Goal: Task Accomplishment & Management: Complete application form

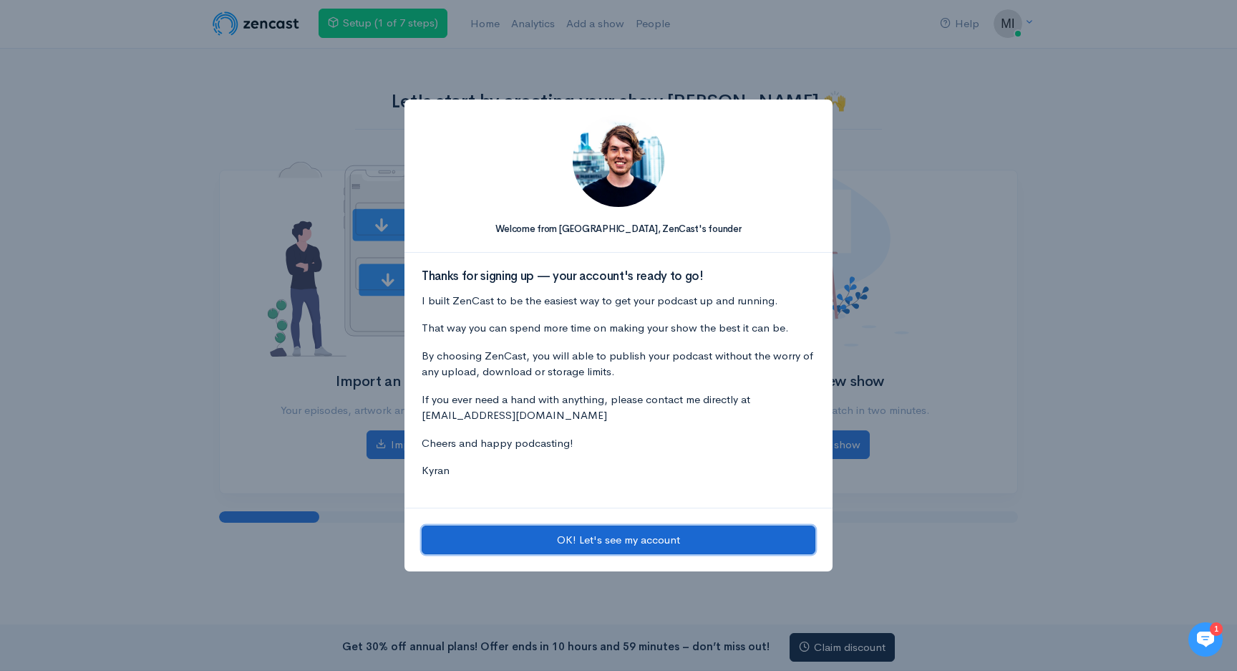
click at [696, 542] on button "OK! Let's see my account" at bounding box center [619, 539] width 394 height 29
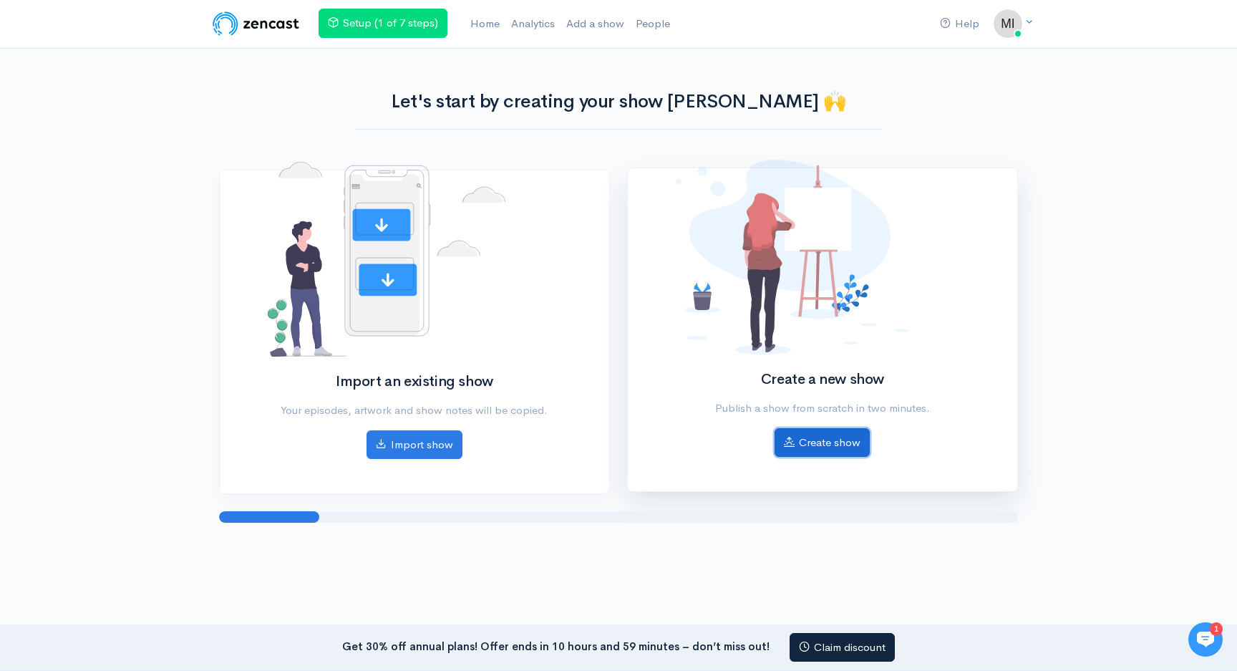
click at [803, 441] on link "Create show" at bounding box center [821, 442] width 95 height 29
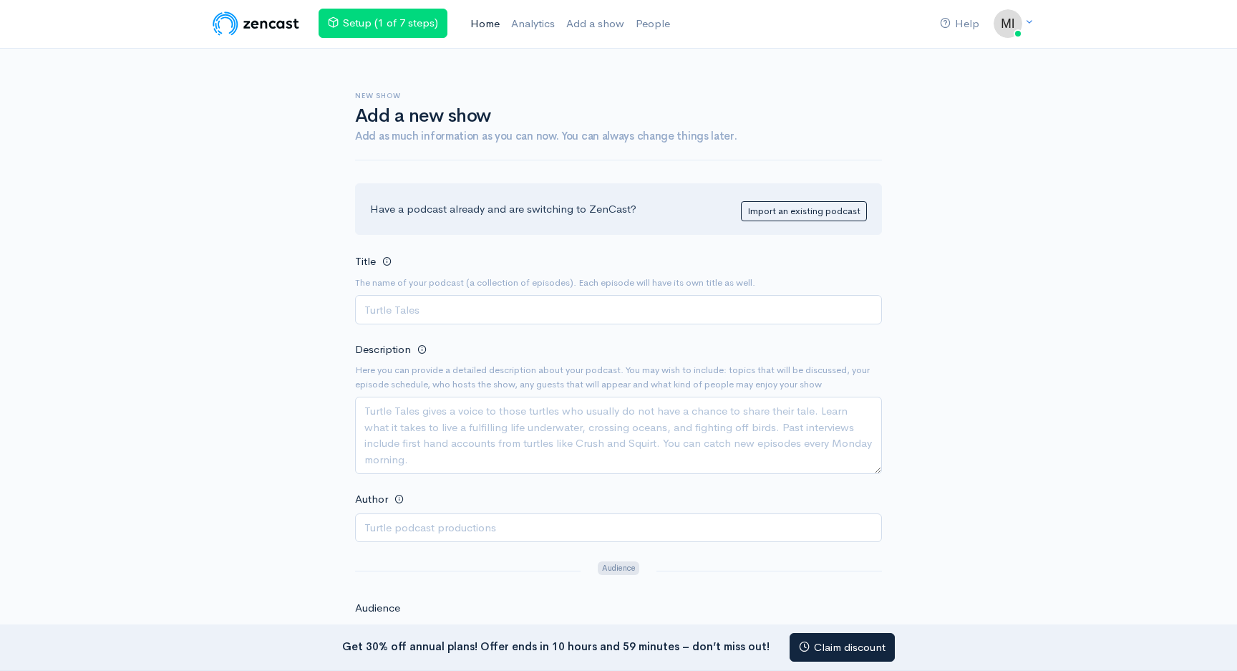
click at [496, 33] on link "Home" at bounding box center [484, 24] width 41 height 31
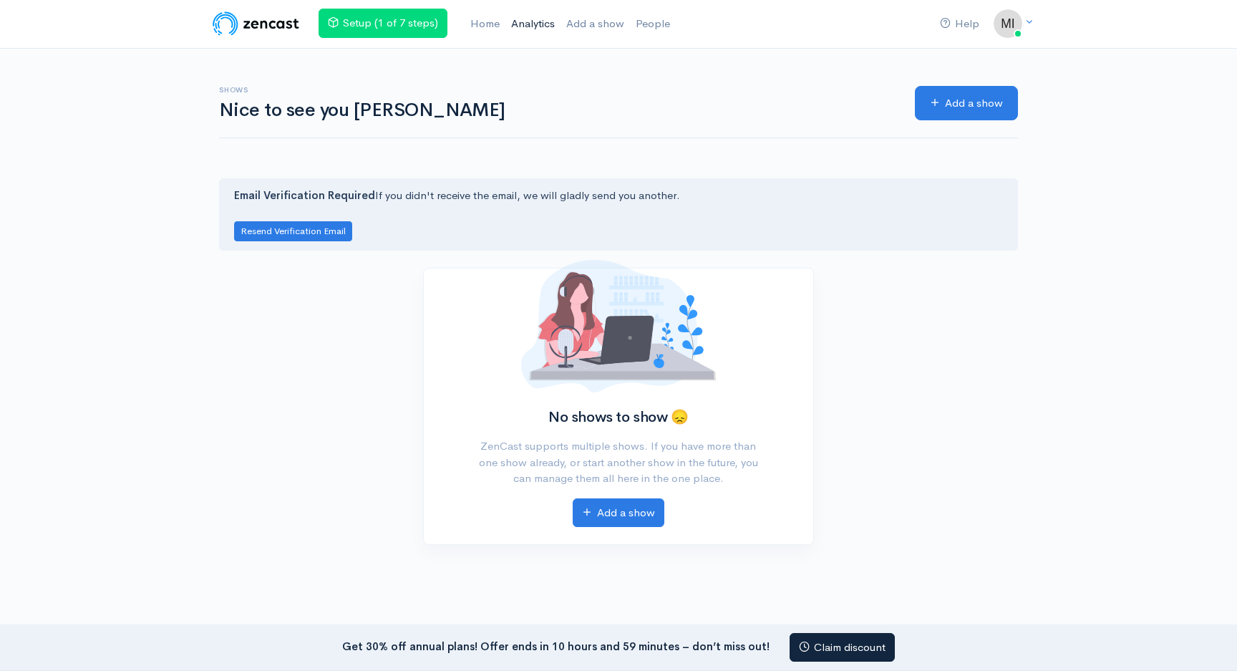
click at [548, 28] on link "Analytics" at bounding box center [532, 24] width 55 height 31
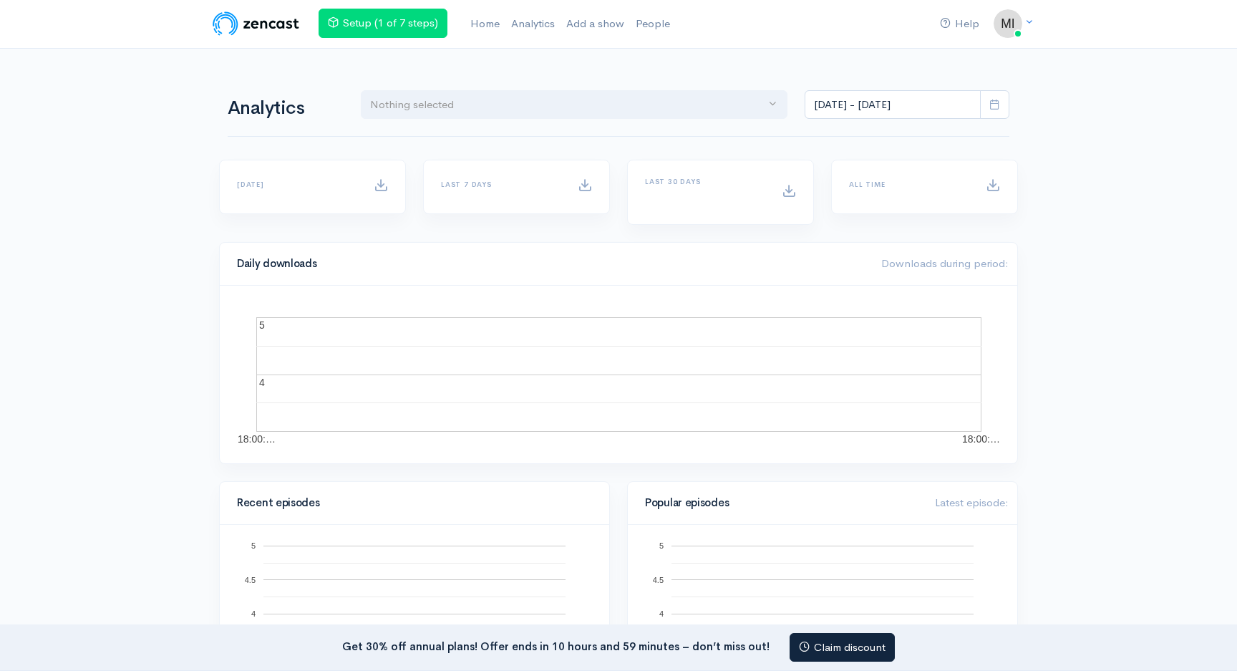
click at [462, 21] on ul "Setup (1 of 7 steps) Home Analytics Add a show People" at bounding box center [496, 24] width 357 height 31
click at [480, 21] on link "Home" at bounding box center [484, 24] width 41 height 31
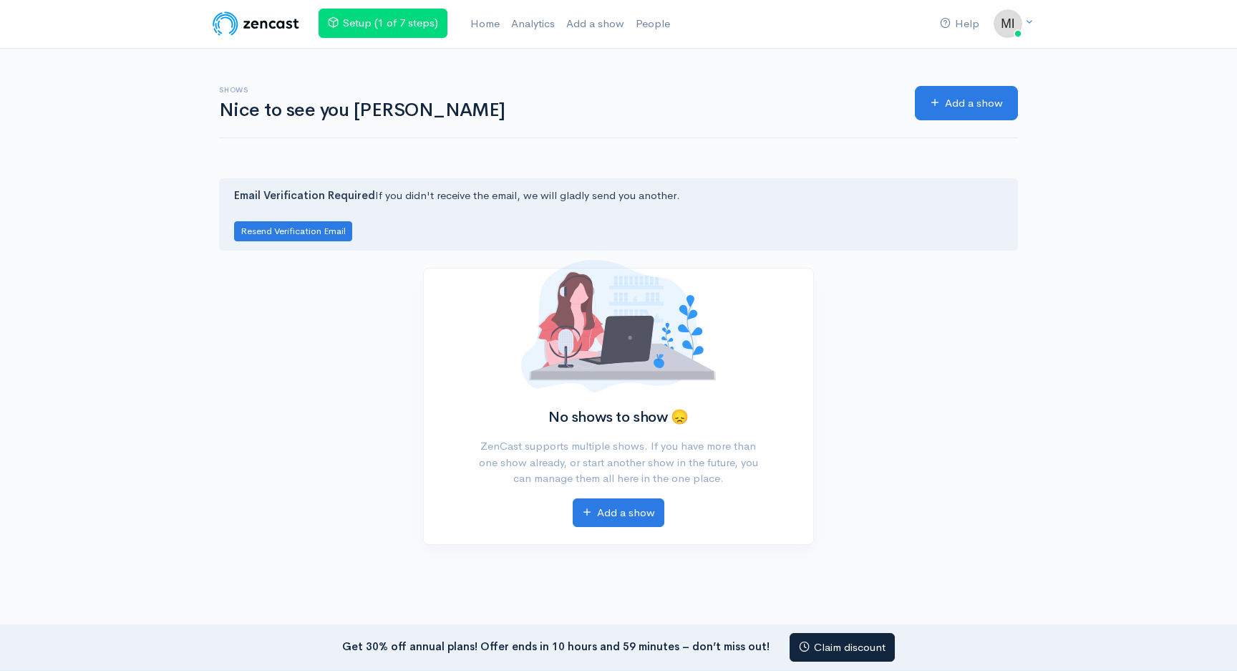
scroll to position [77, 0]
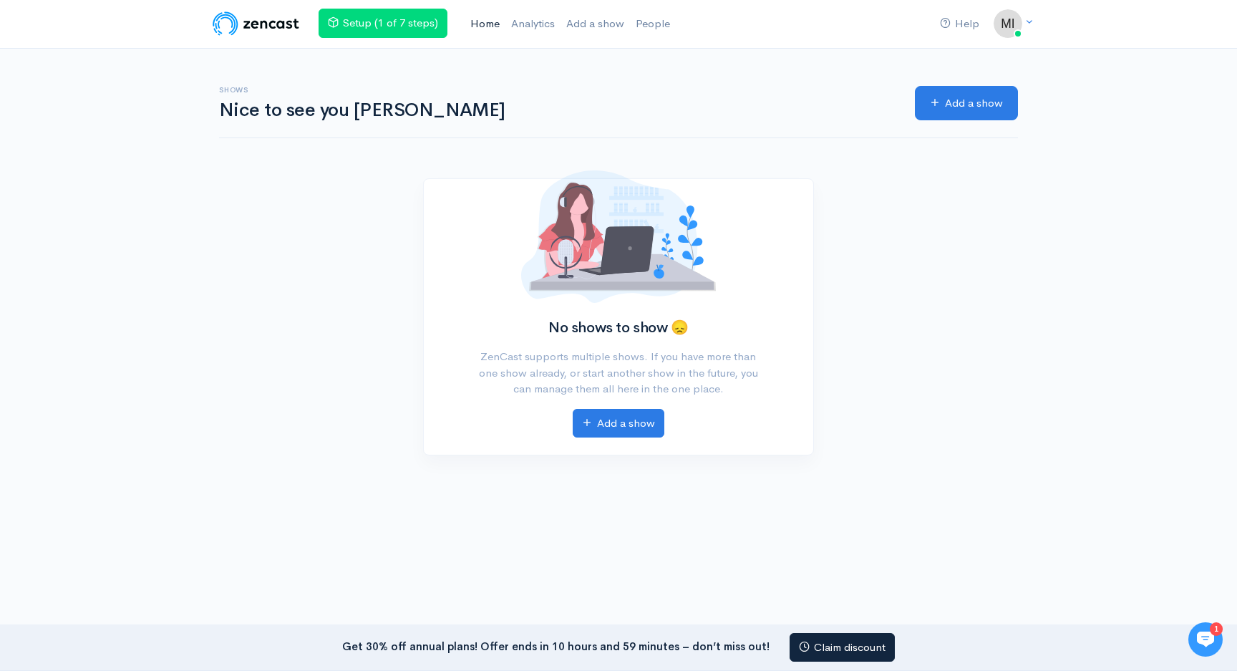
click at [477, 36] on link "Home" at bounding box center [484, 24] width 41 height 31
click at [608, 25] on link "Add a show" at bounding box center [594, 24] width 69 height 31
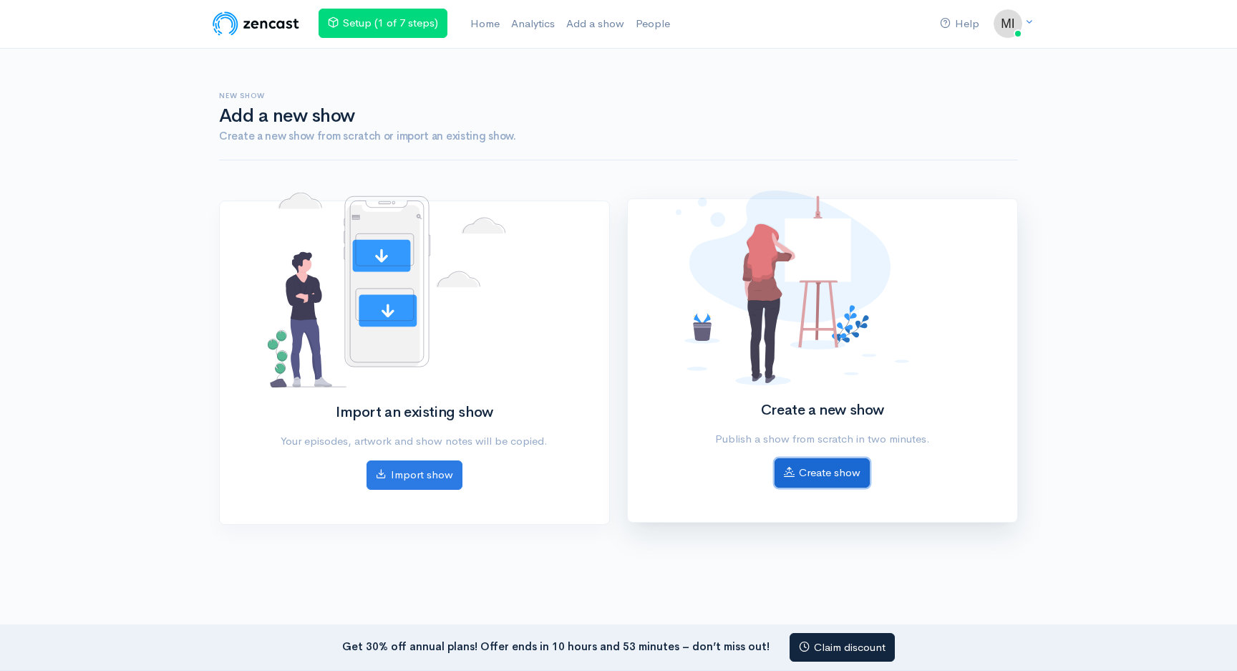
click at [800, 470] on link "Create show" at bounding box center [821, 472] width 95 height 29
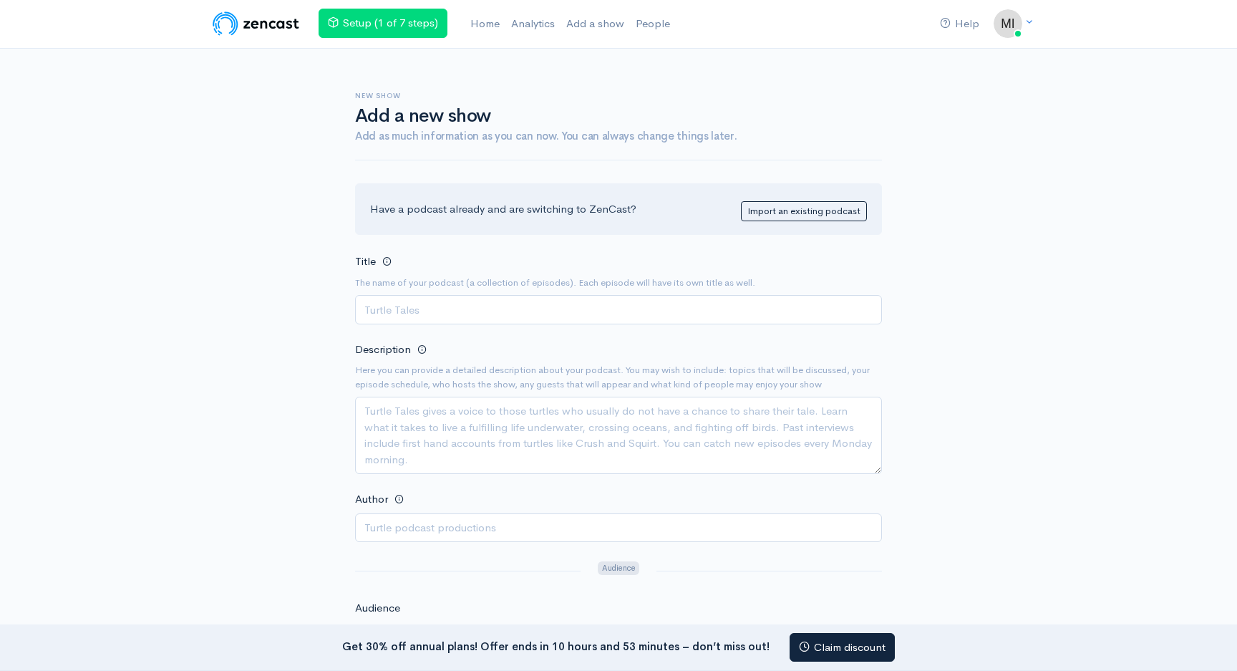
click at [610, 308] on input "Title" at bounding box center [618, 309] width 527 height 29
type input "Access Granted"
click at [556, 447] on textarea "Description" at bounding box center [618, 434] width 527 height 77
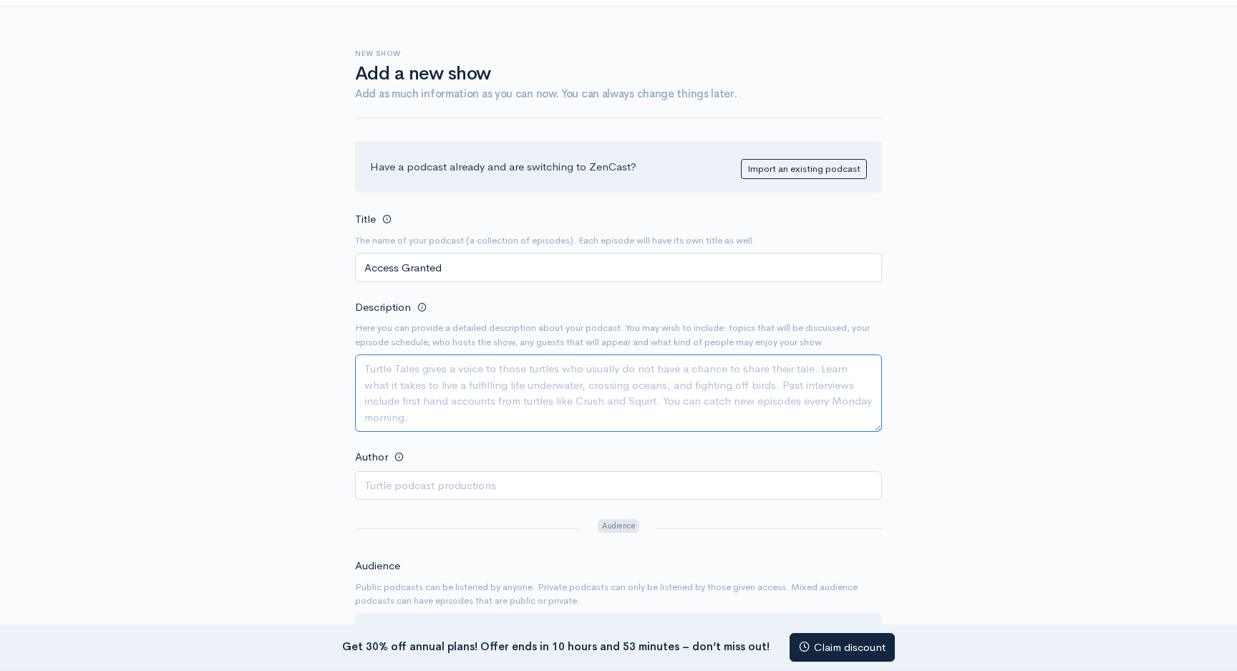
scroll to position [54, 0]
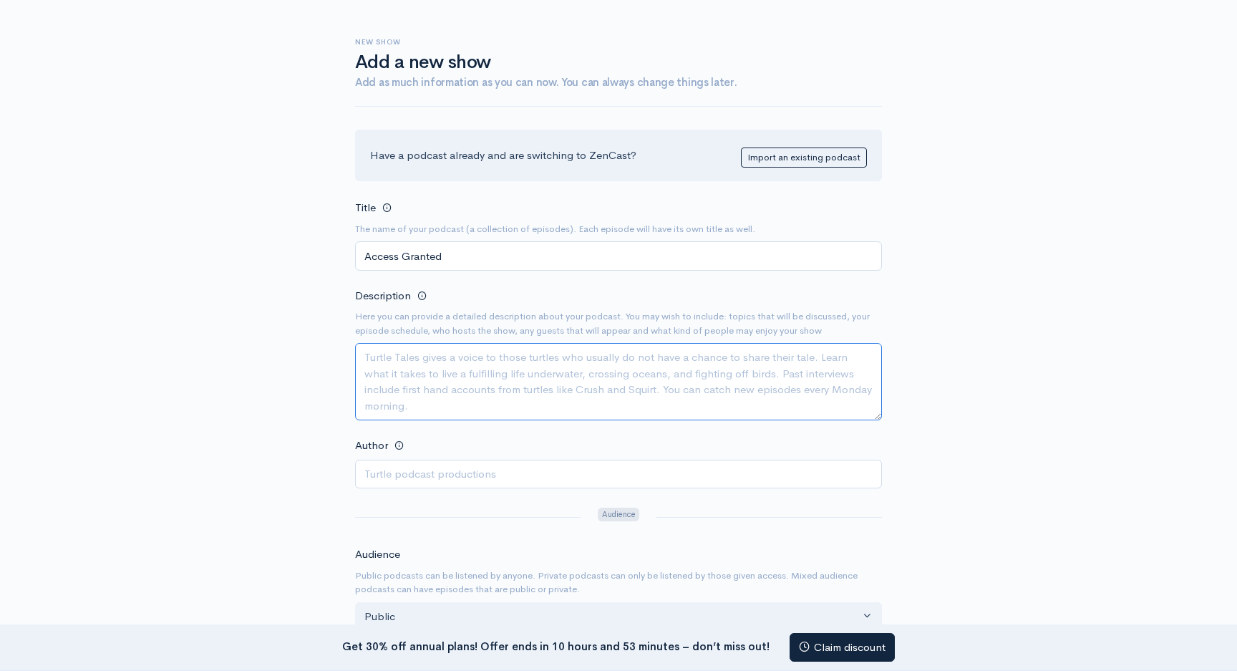
paste textarea "Hosted by SuperInsight, an AI-powered medical record review platform for law fi…"
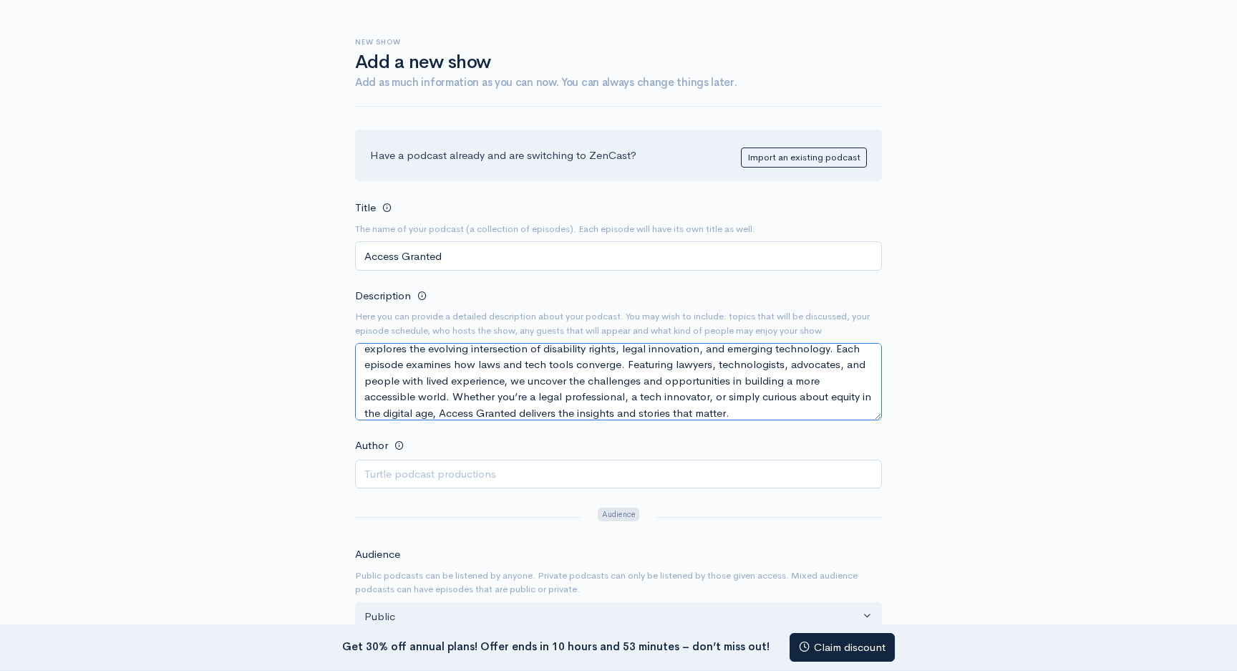
scroll to position [32, 0]
type textarea "Hosted by SuperInsight, an AI-powered medical record review platform for law fi…"
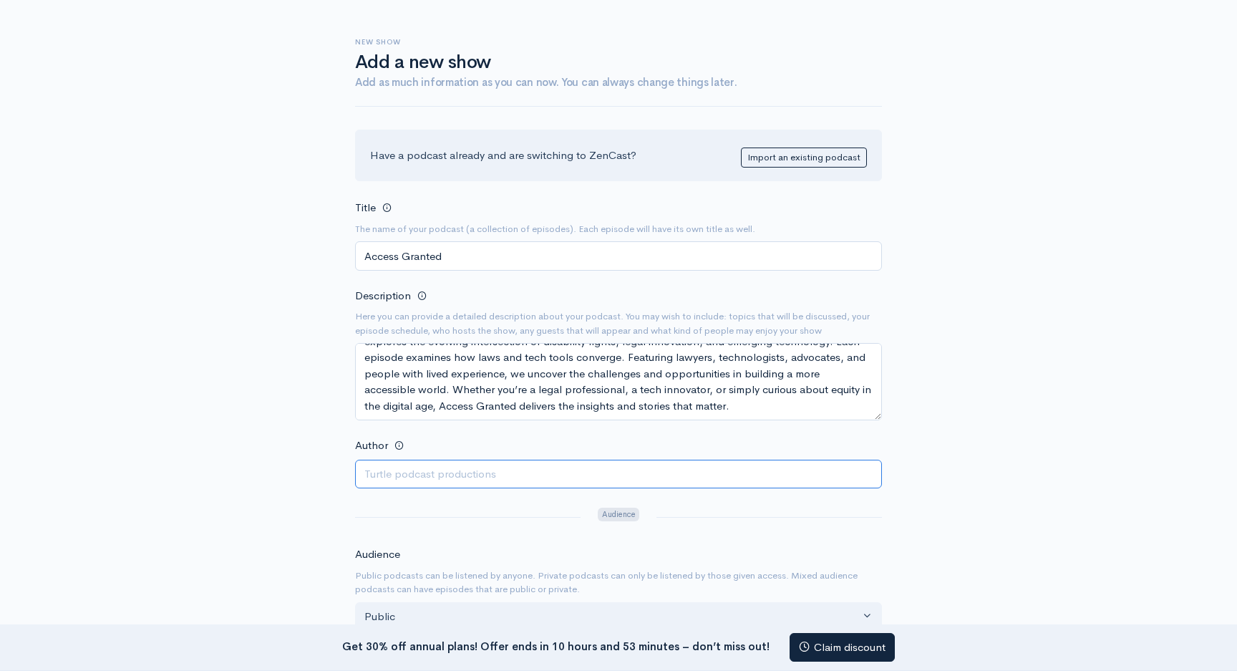
click at [507, 477] on input "Author" at bounding box center [618, 473] width 527 height 29
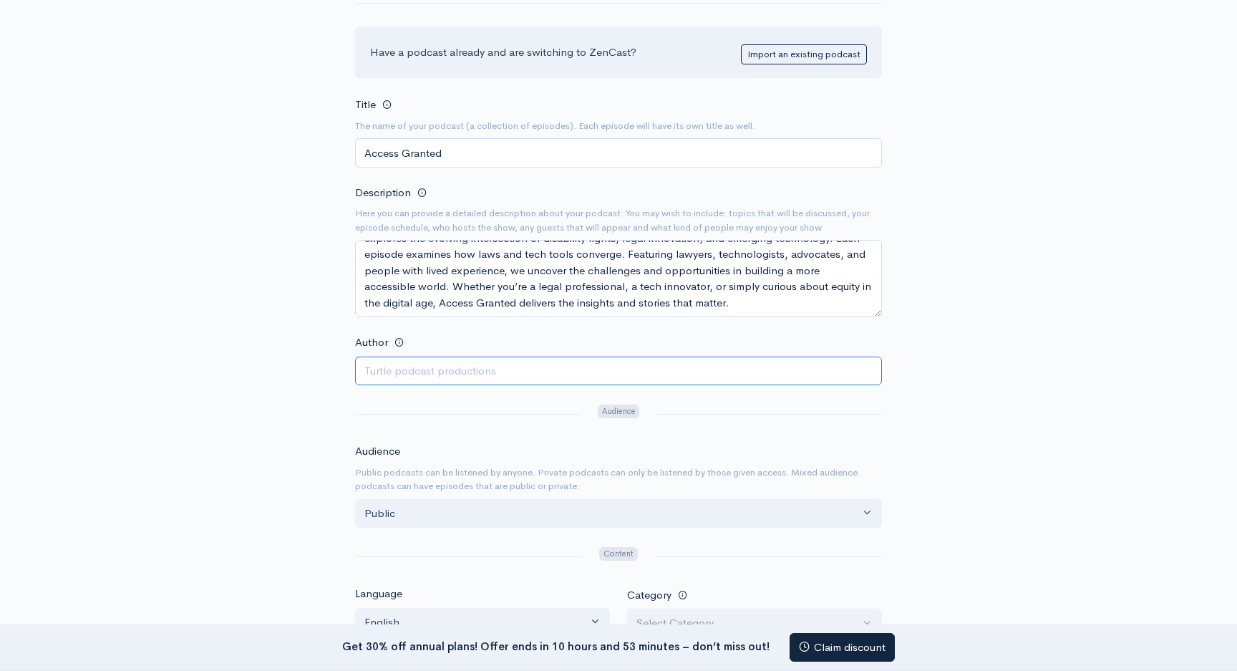
scroll to position [158, 0]
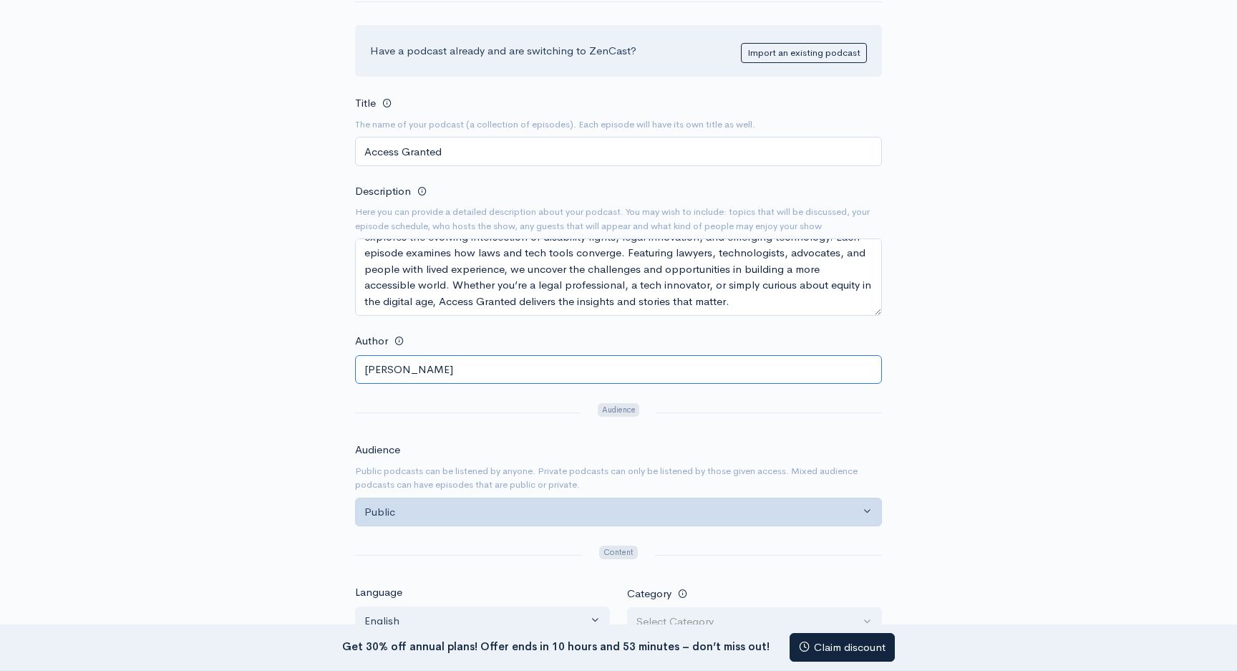
type input "Michelle Sun"
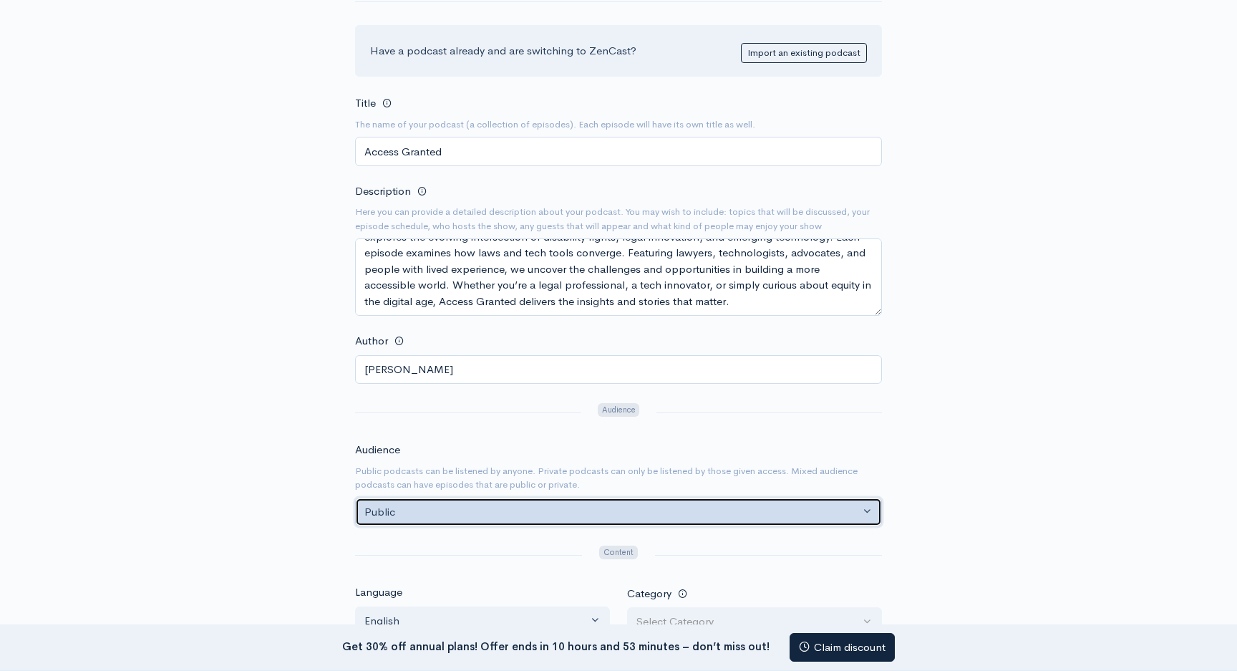
click at [432, 504] on div "Public" at bounding box center [611, 512] width 495 height 16
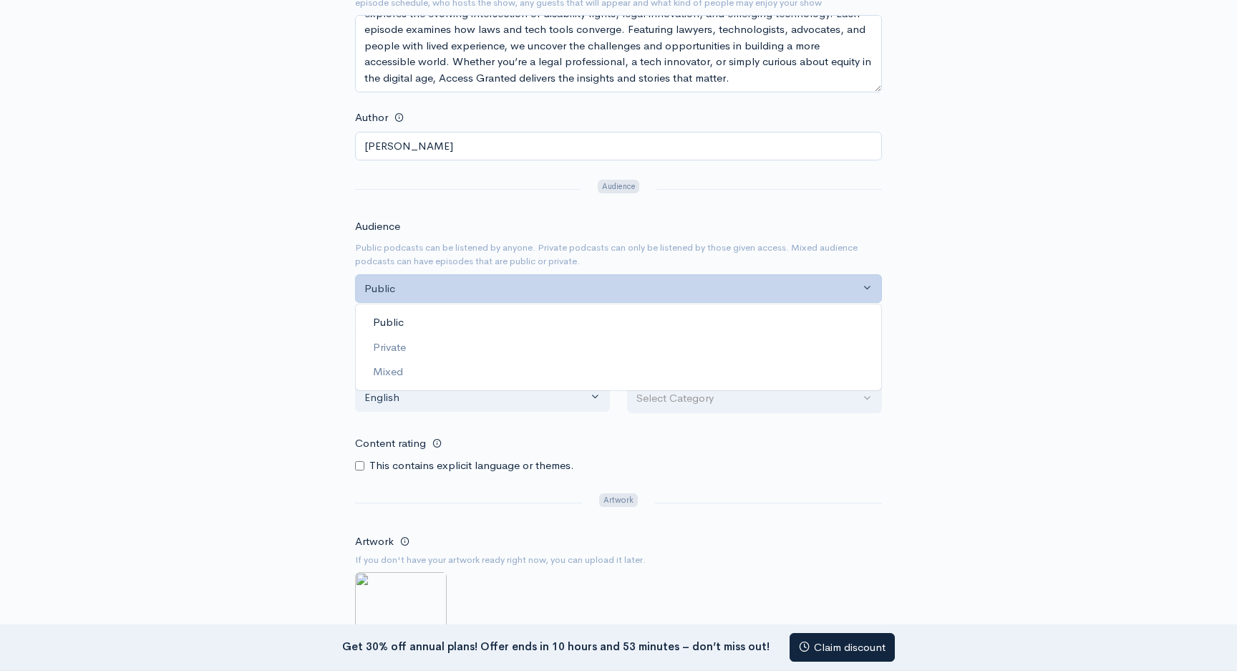
scroll to position [393, 0]
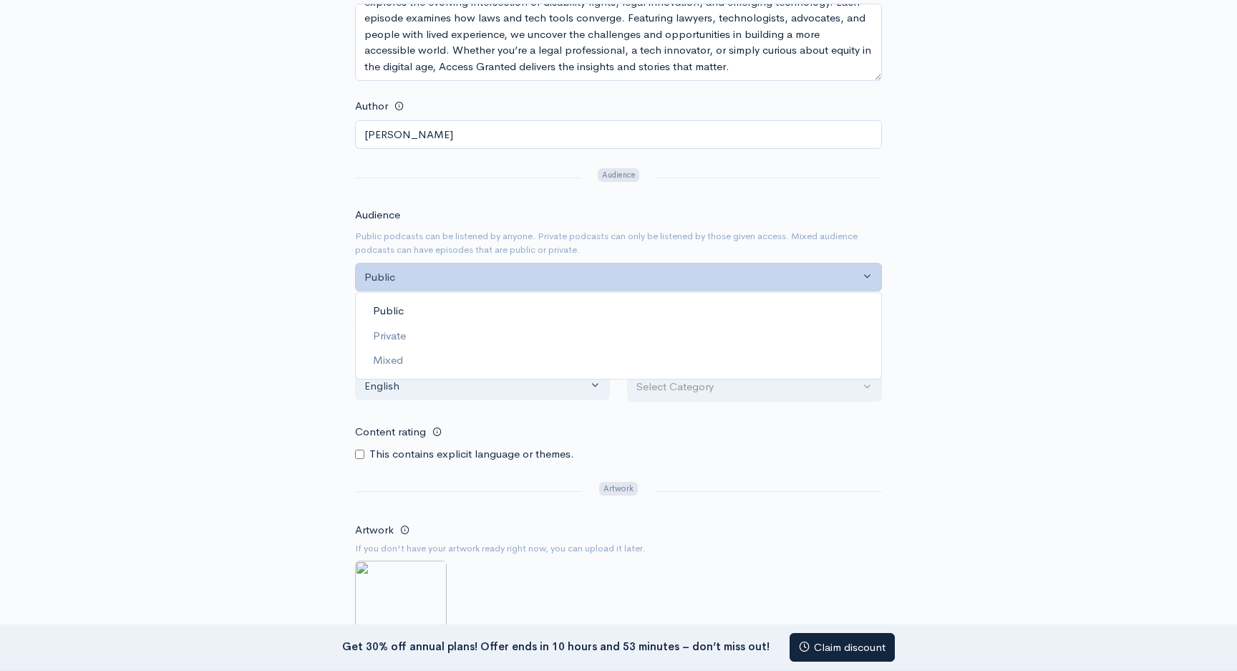
click at [432, 503] on form "Title The name of your podcast (a collection of episodes). Each episode will ha…" at bounding box center [618, 319] width 527 height 920
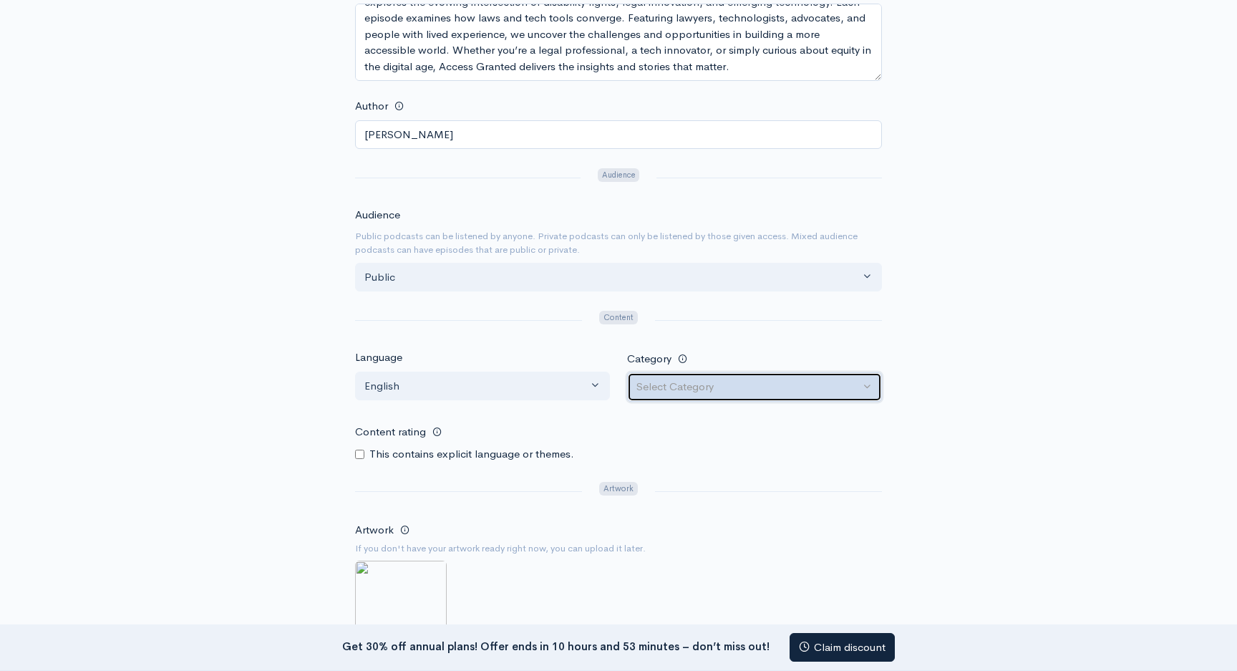
click at [736, 388] on div "Select Category" at bounding box center [747, 387] width 223 height 16
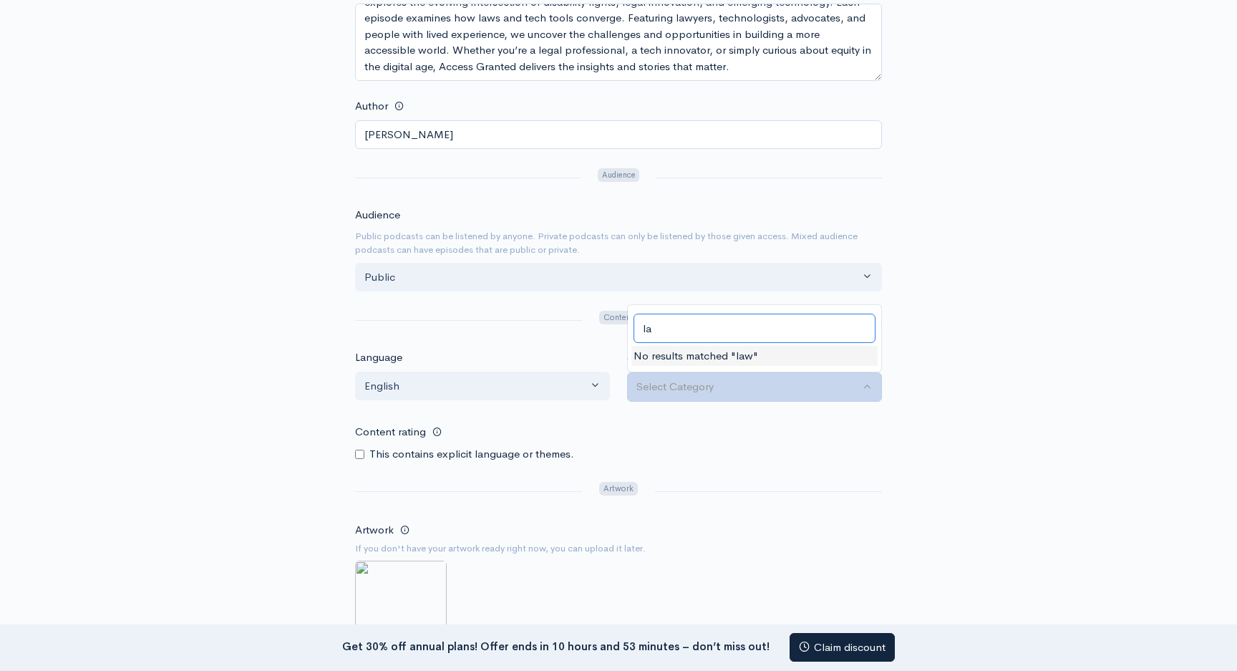
type input "l"
type input "gover"
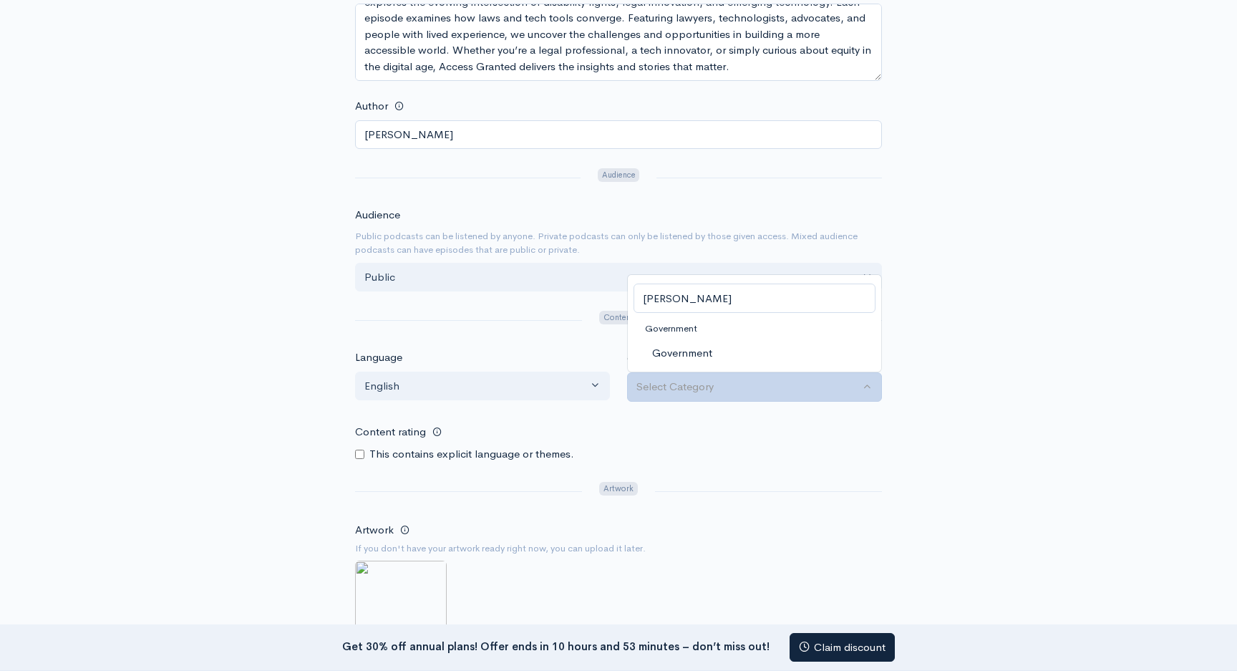
click at [715, 349] on link "Government" at bounding box center [754, 353] width 253 height 25
select select "Government"
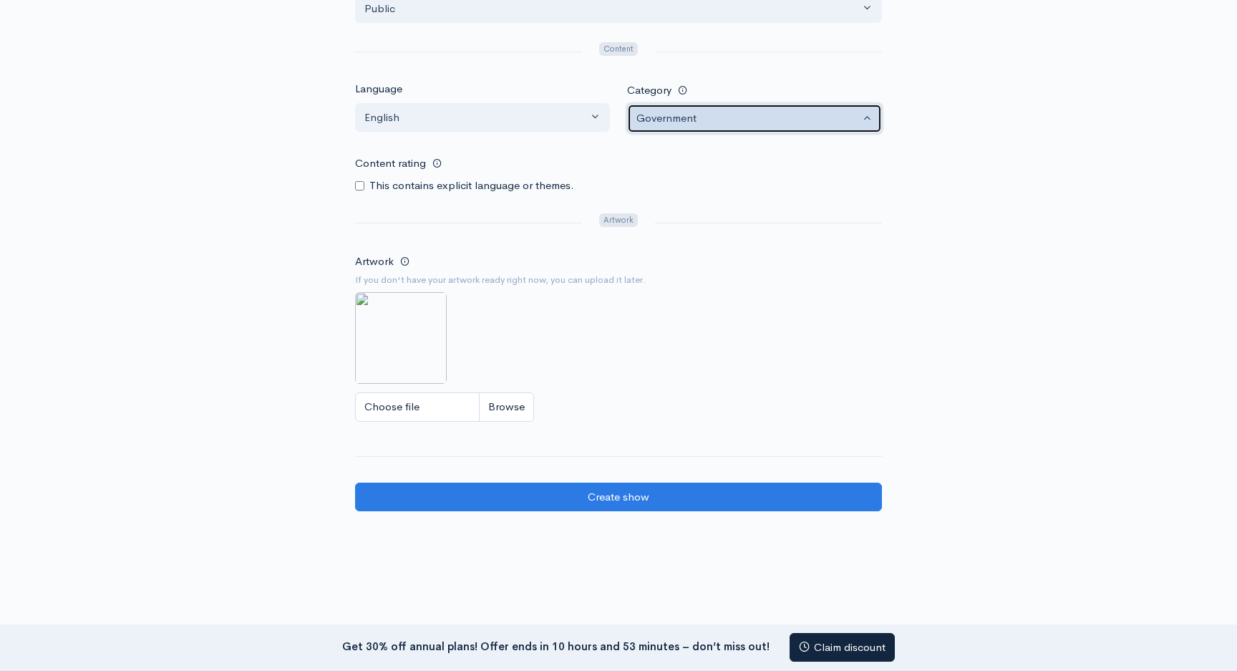
scroll to position [665, 0]
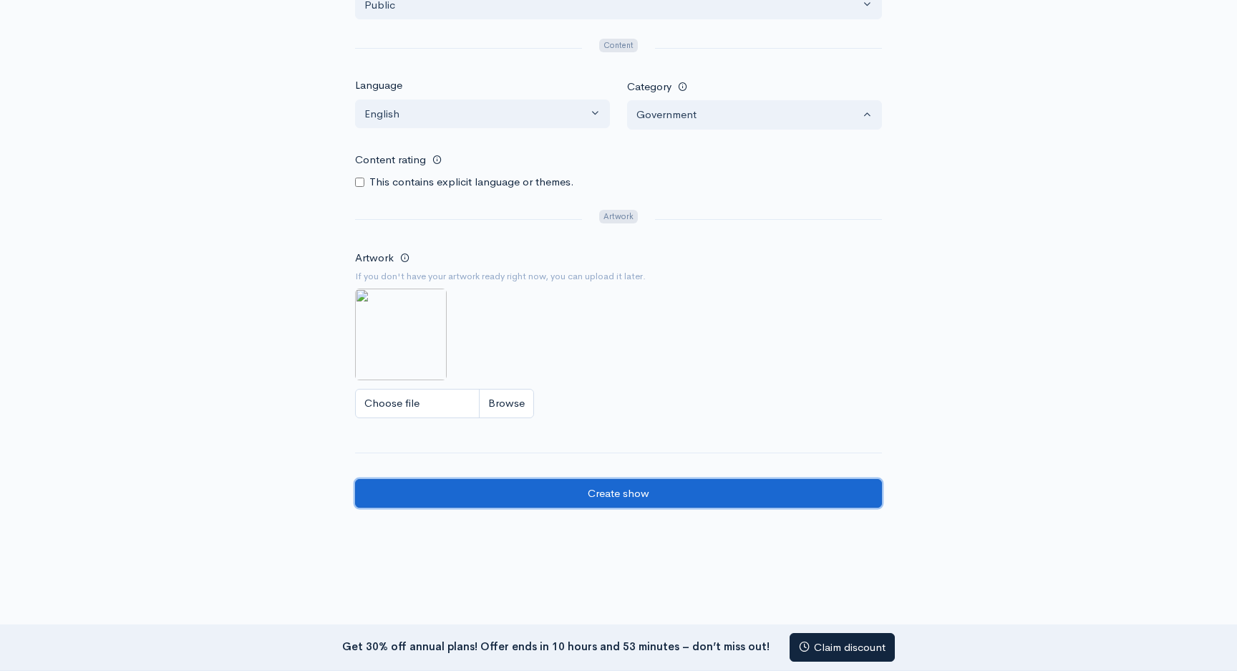
click at [598, 500] on input "Create show" at bounding box center [618, 493] width 527 height 29
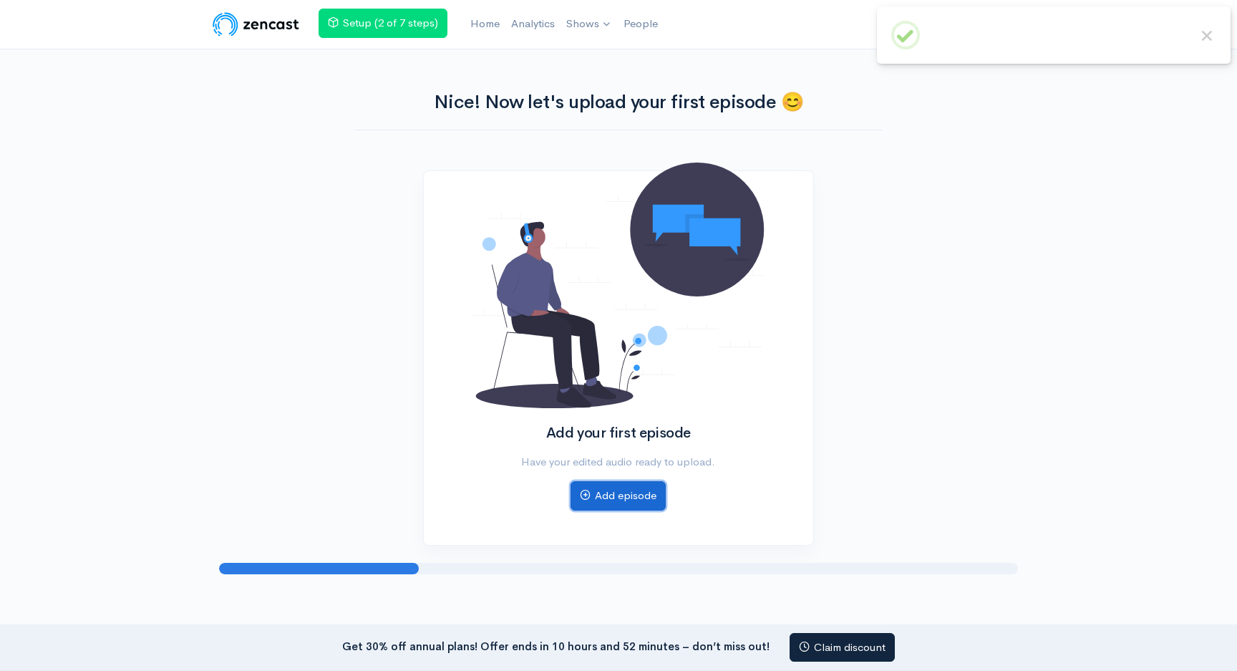
click at [613, 496] on link "Add episode" at bounding box center [617, 495] width 95 height 29
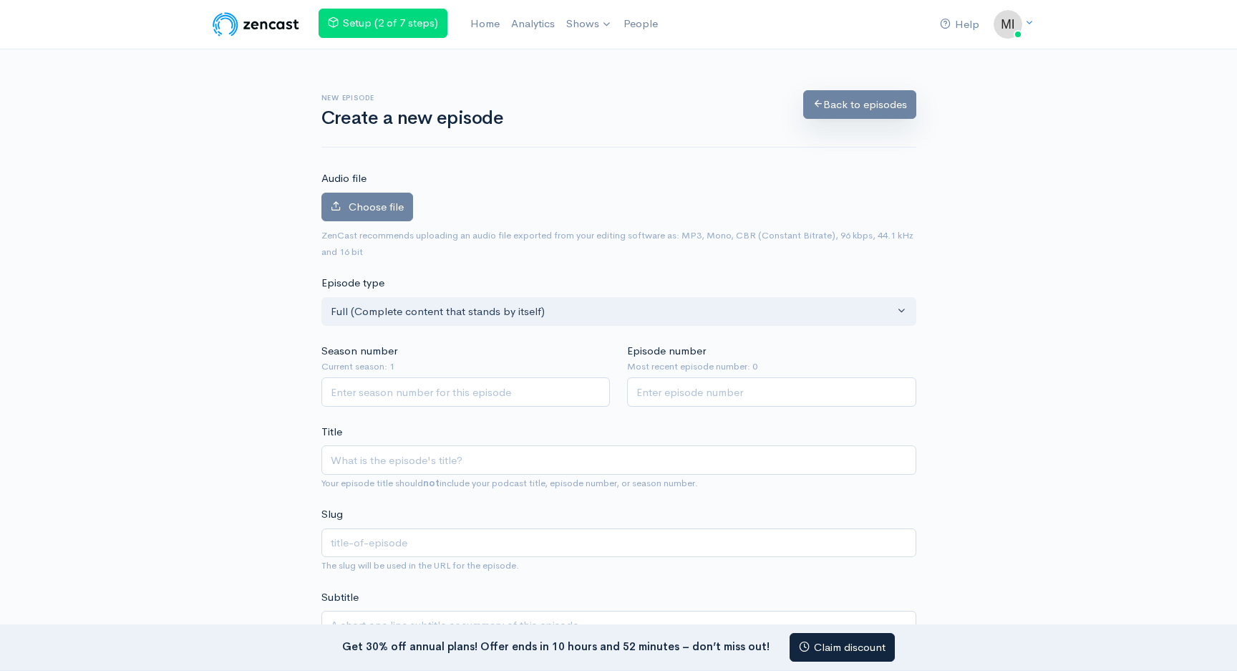
click at [857, 118] on link "Back to episodes" at bounding box center [859, 104] width 113 height 29
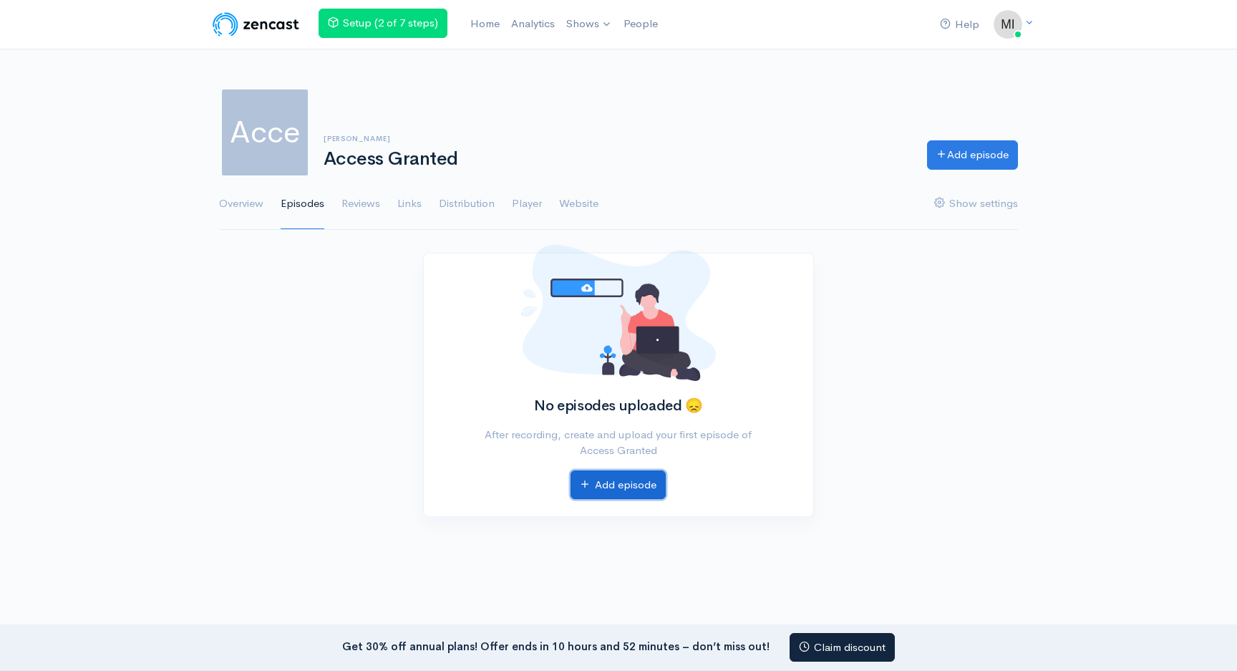
click at [617, 490] on link "Add episode" at bounding box center [617, 484] width 95 height 29
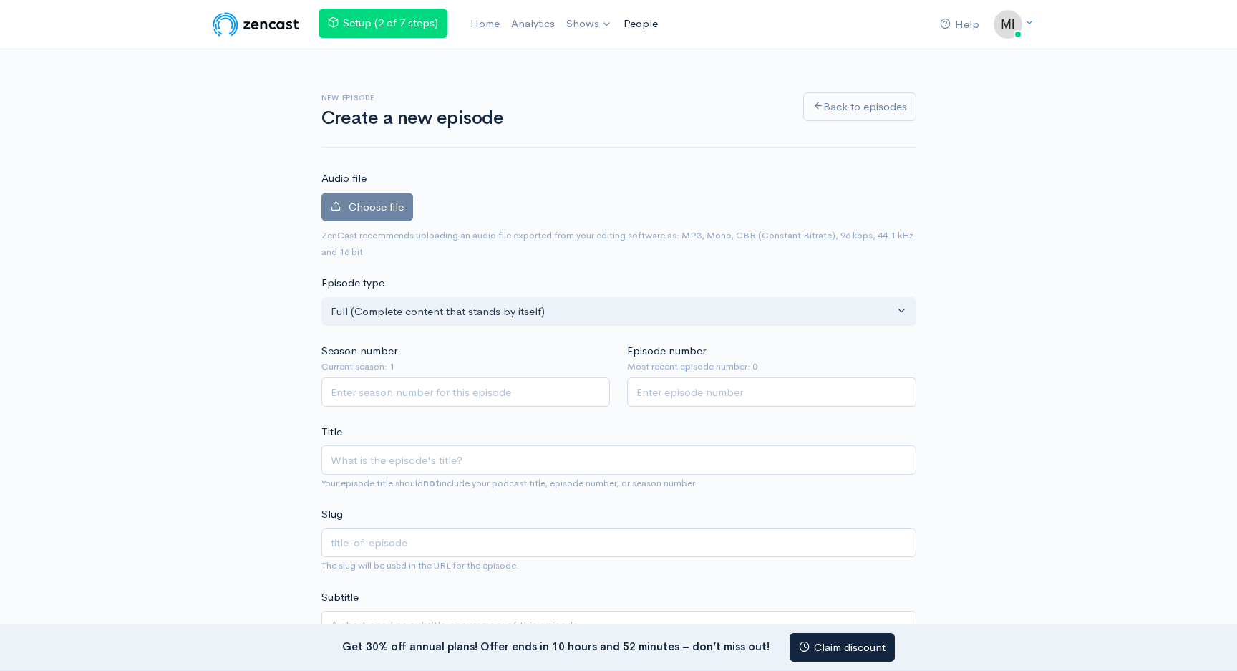
click at [629, 25] on link "People" at bounding box center [641, 24] width 46 height 31
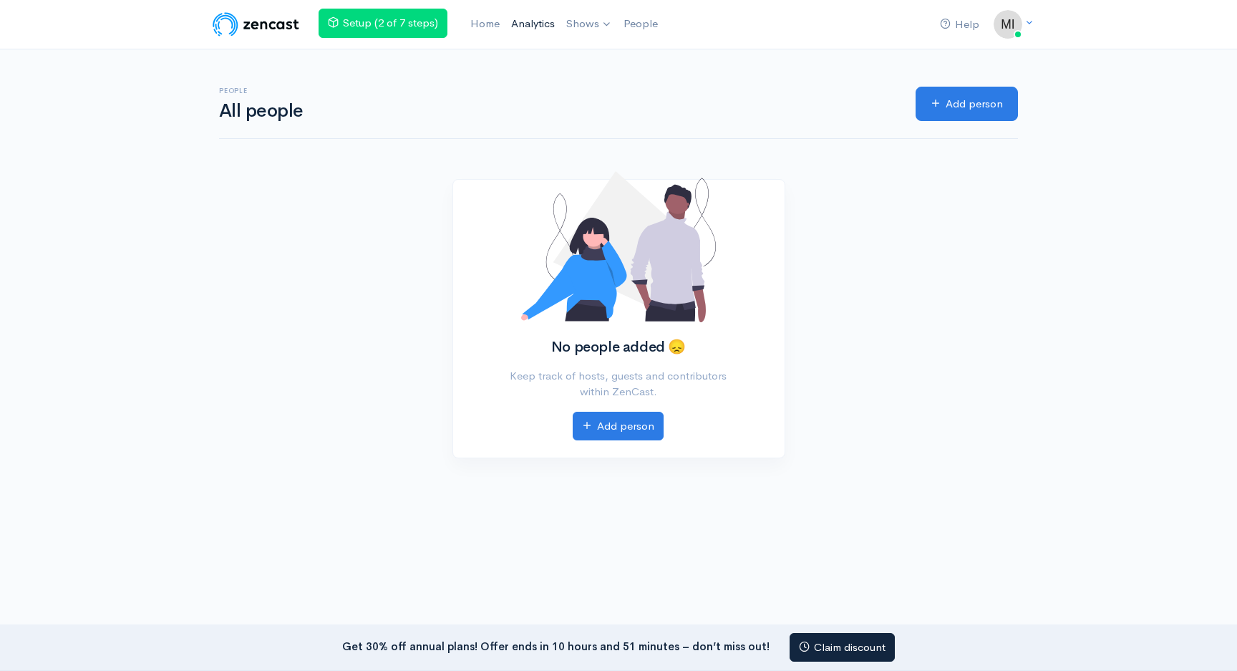
click at [531, 28] on link "Analytics" at bounding box center [532, 24] width 55 height 31
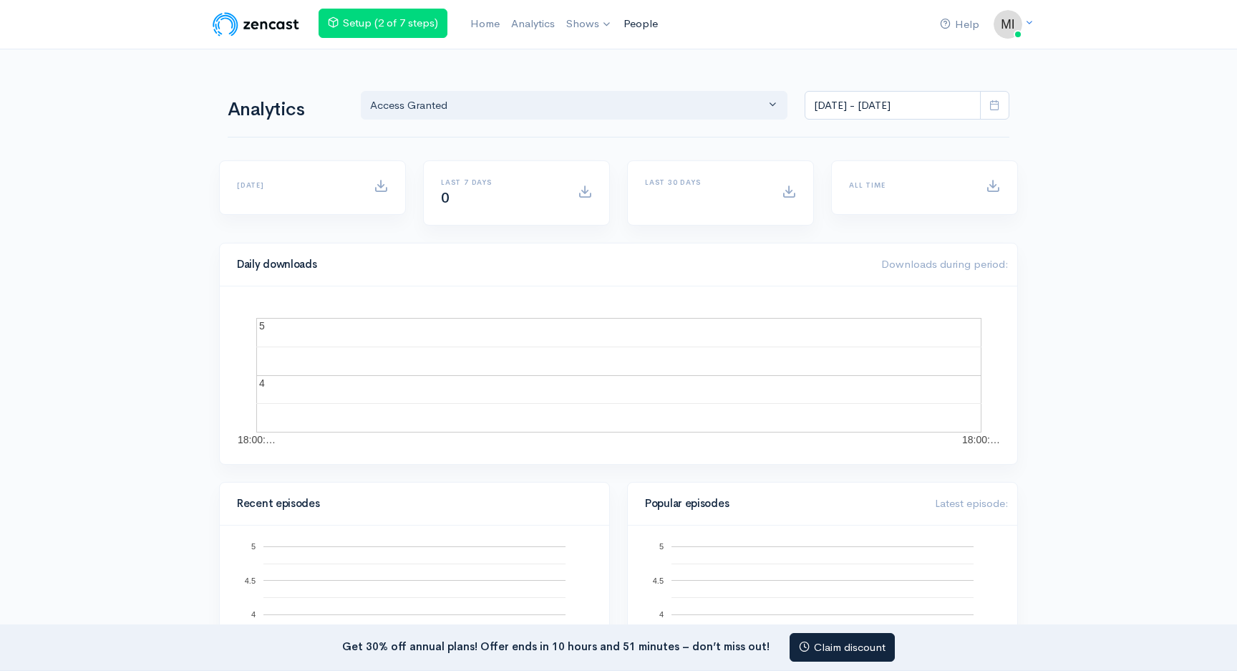
click at [648, 20] on link "People" at bounding box center [641, 24] width 46 height 31
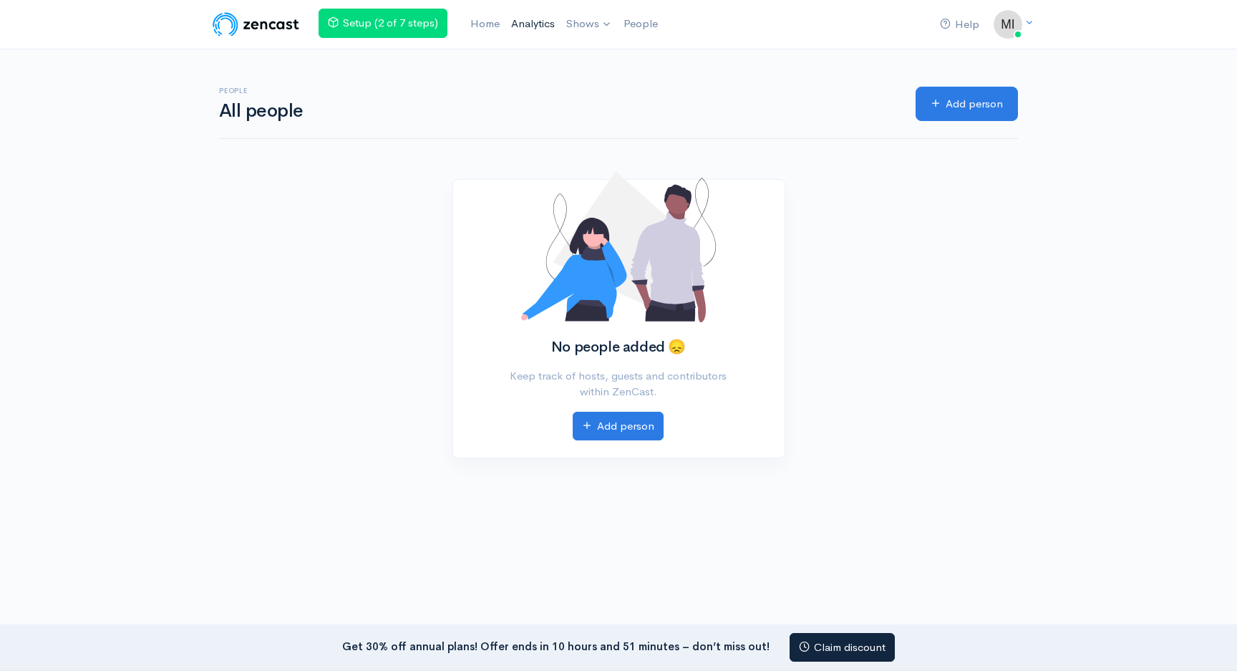
click at [525, 25] on link "Analytics" at bounding box center [532, 24] width 55 height 31
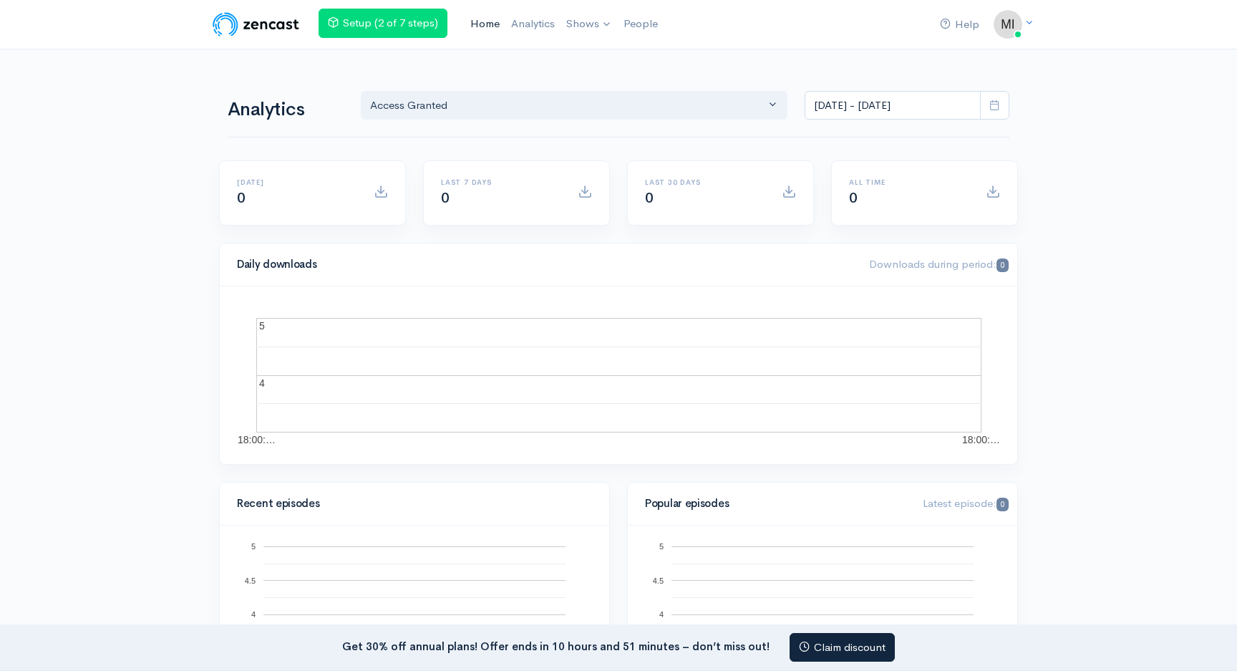
click at [491, 23] on link "Home" at bounding box center [484, 24] width 41 height 31
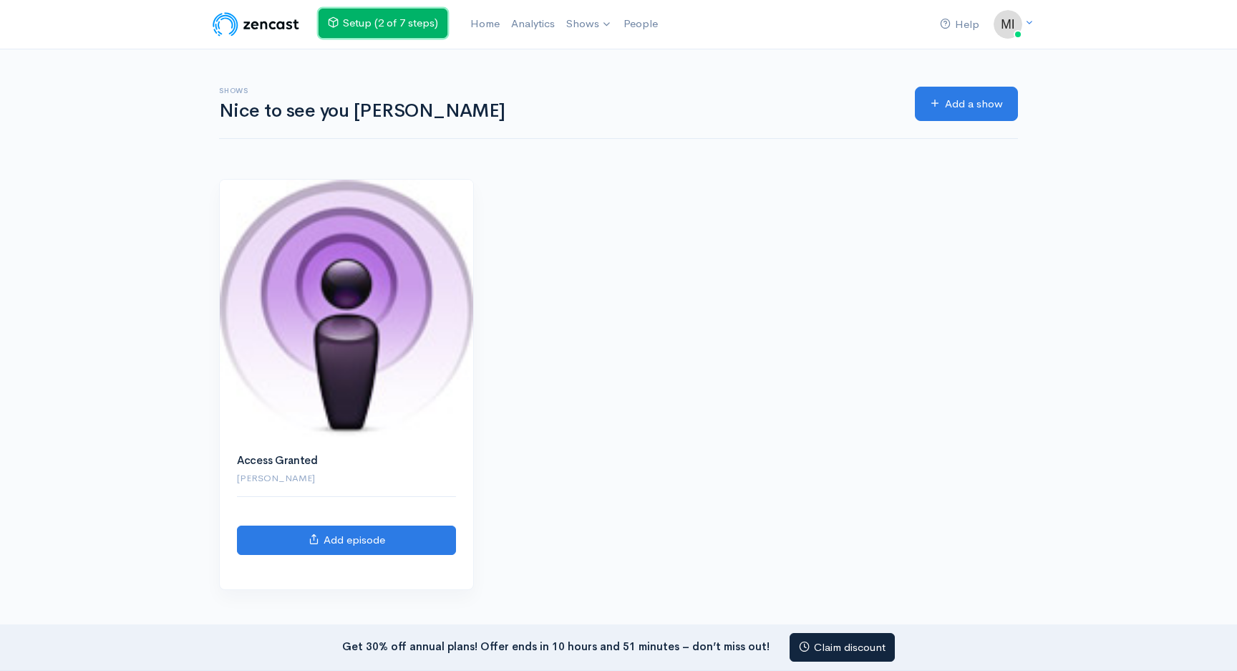
click at [425, 27] on link "Setup (2 of 7 steps)" at bounding box center [382, 23] width 129 height 29
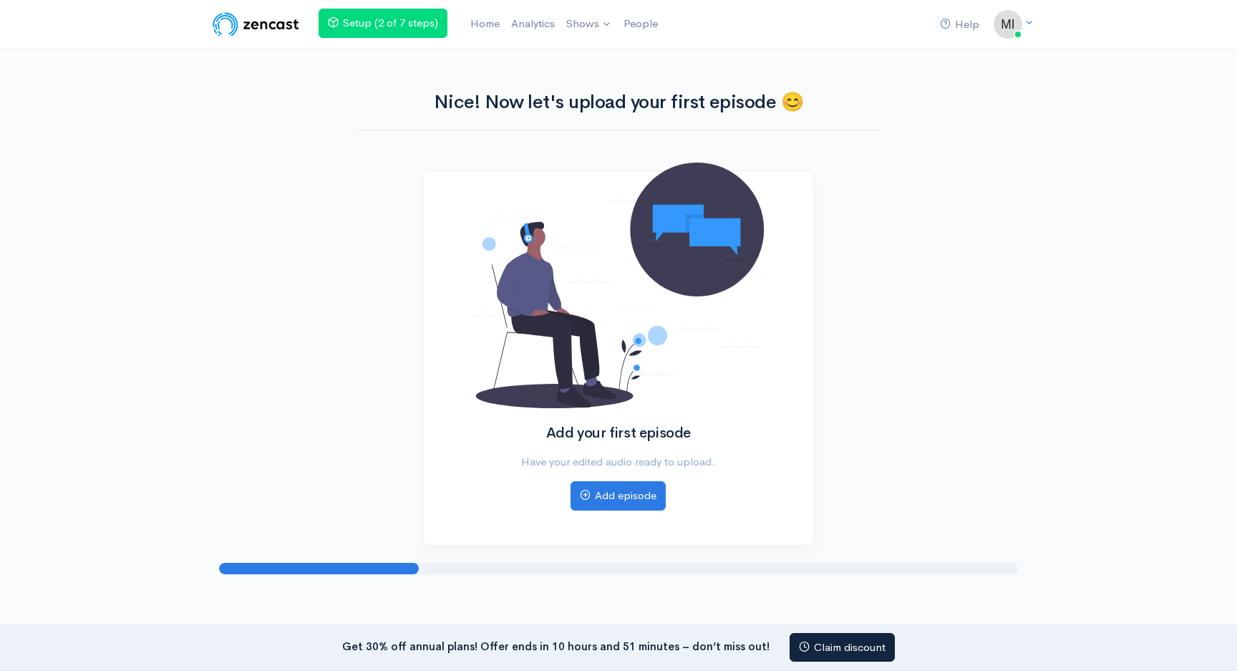
click at [1032, 31] on nav "Help Notifications View all Your profile Team settings Default team Current Log…" at bounding box center [618, 24] width 1237 height 49
click at [1010, 31] on img at bounding box center [1007, 24] width 29 height 29
click at [261, 32] on img at bounding box center [255, 24] width 91 height 29
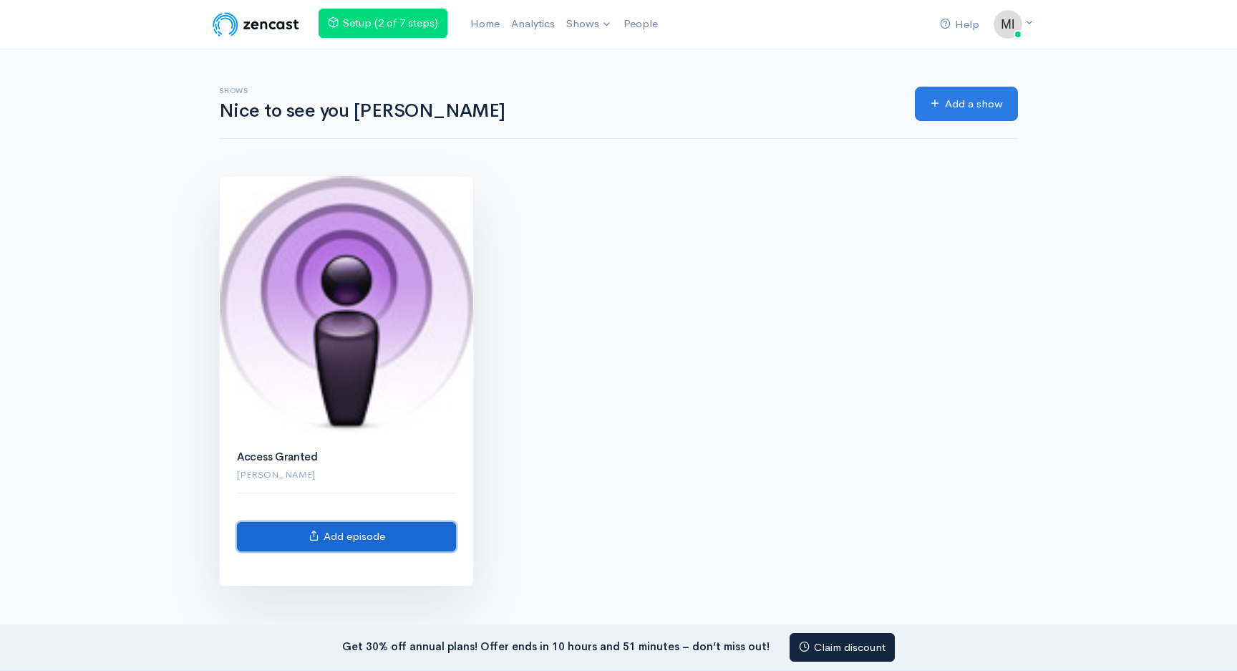
click at [362, 530] on link "Add episode" at bounding box center [346, 536] width 219 height 29
